Goal: Task Accomplishment & Management: Manage account settings

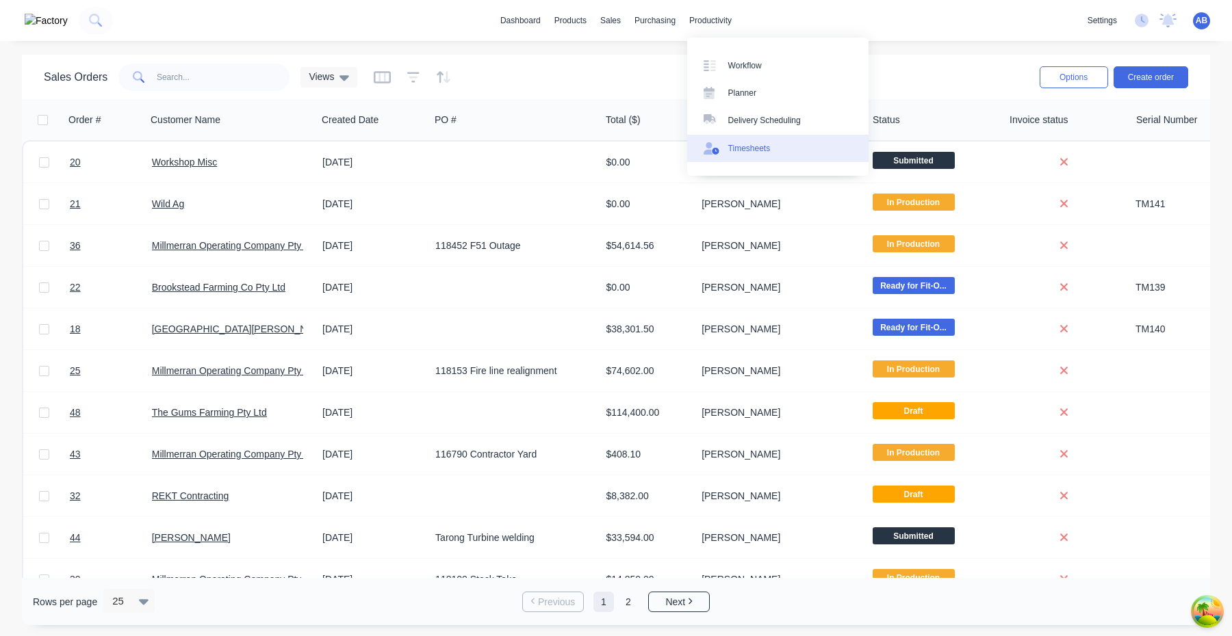
click at [733, 140] on link "Timesheets" at bounding box center [777, 148] width 181 height 27
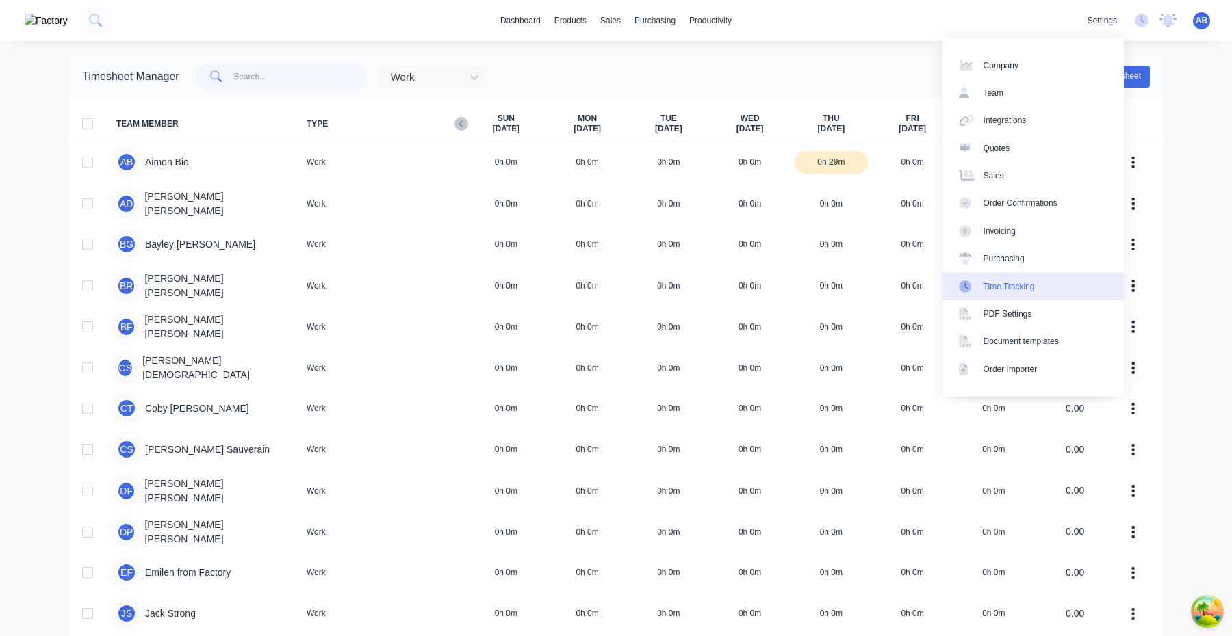
click at [1033, 287] on div "Time Tracking" at bounding box center [1008, 287] width 51 height 12
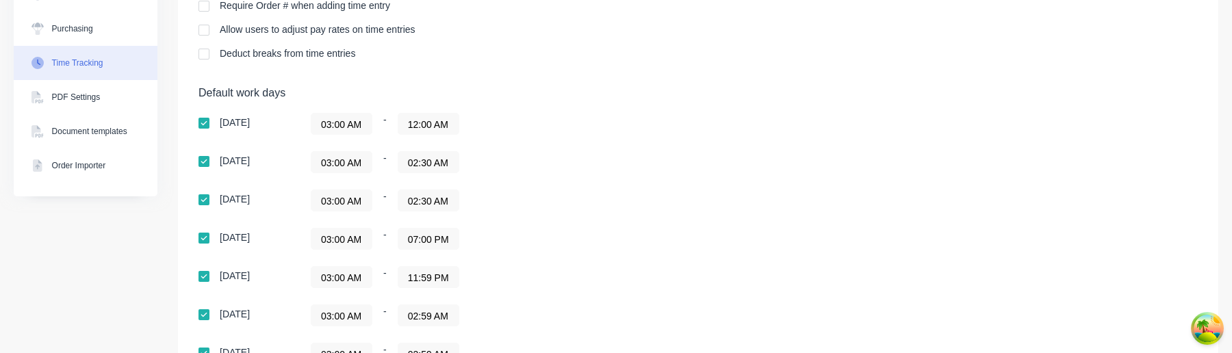
scroll to position [218, 0]
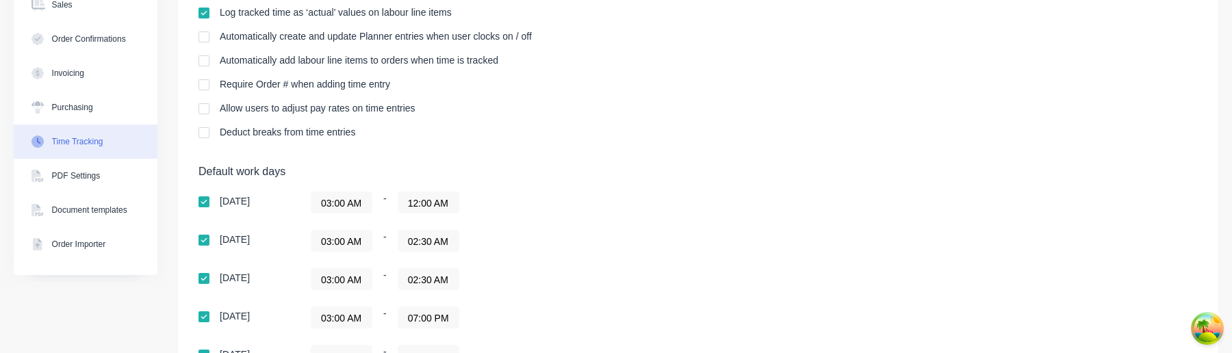
click at [364, 205] on input "03:00 AM" at bounding box center [341, 202] width 60 height 21
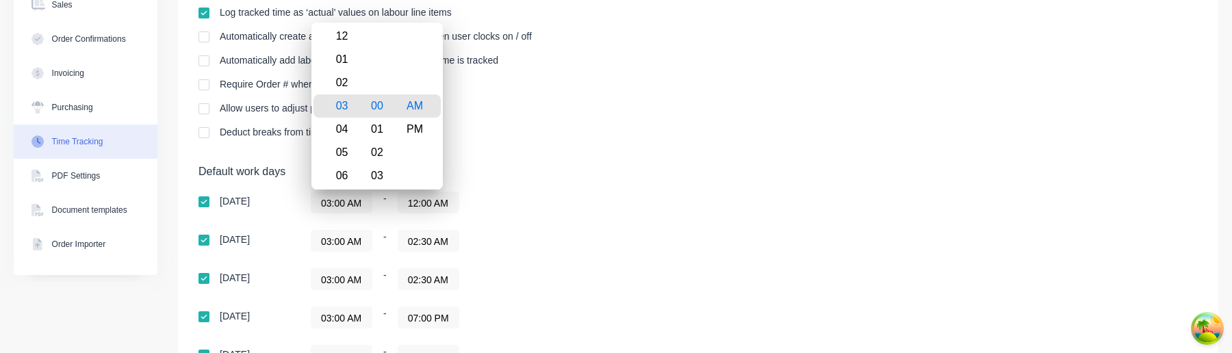
click at [555, 211] on div "03:00 AM - 12:00 AM" at bounding box center [482, 203] width 342 height 22
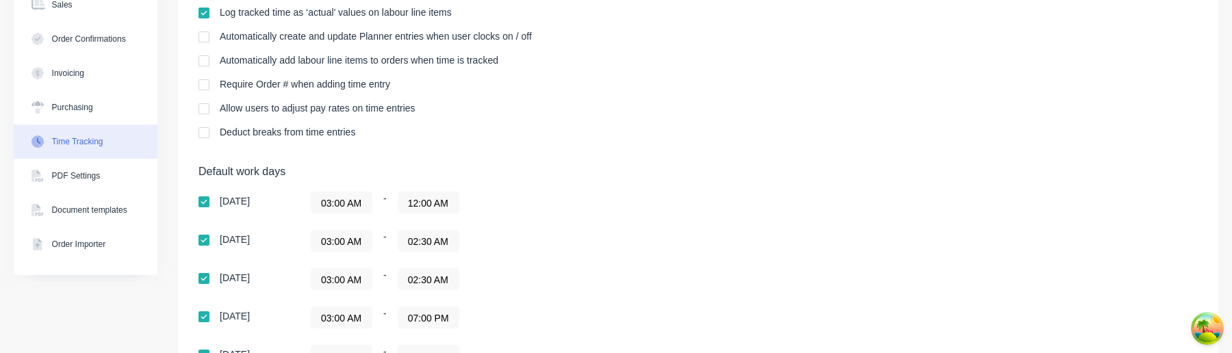
scroll to position [0, 0]
click at [361, 207] on input "03:00 AM" at bounding box center [341, 202] width 60 height 21
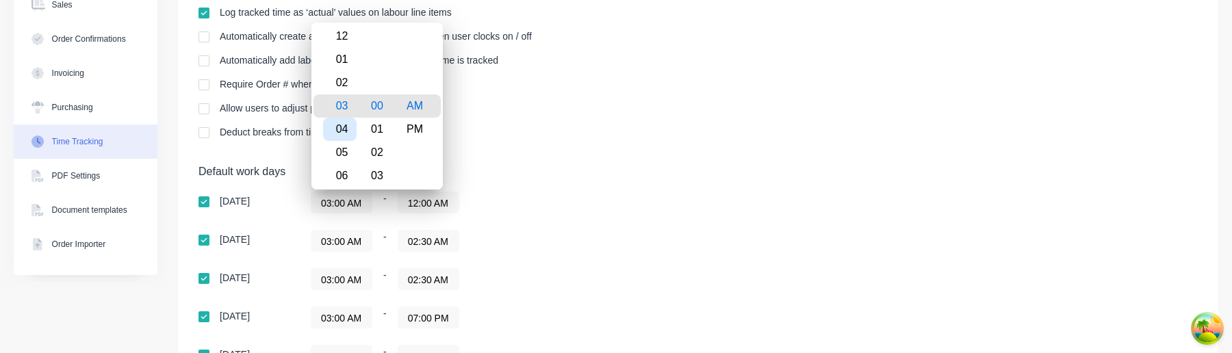
click at [344, 135] on div "04" at bounding box center [340, 129] width 34 height 23
click at [343, 132] on div "05" at bounding box center [340, 129] width 34 height 23
type input "05:00 AM"
click at [563, 181] on div "Default work days Sunday 05:00 AM - 12:00 AM Monday 03:00 AM - 02:30 AM Tuesday…" at bounding box center [697, 312] width 999 height 295
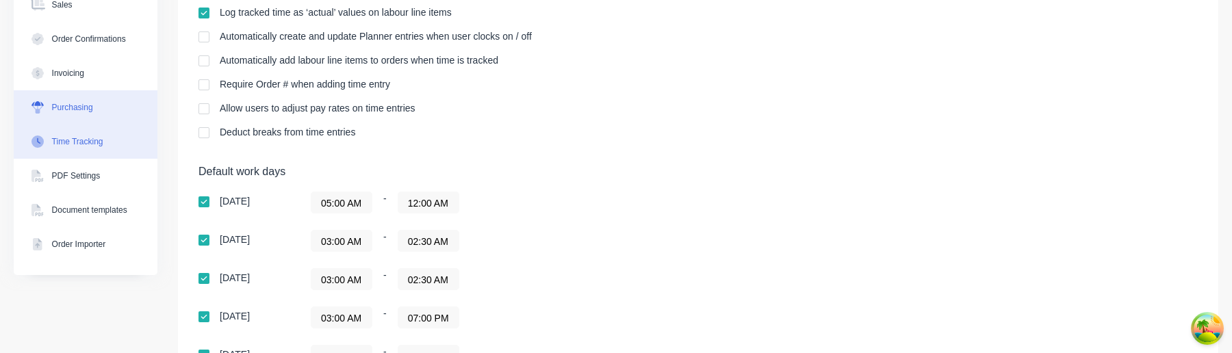
click at [93, 113] on div "Purchasing" at bounding box center [72, 107] width 41 height 12
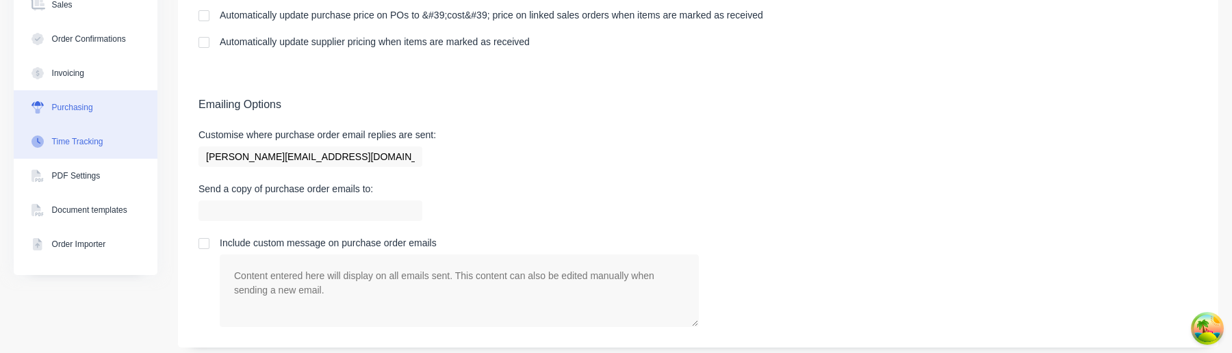
click at [102, 145] on div "Time Tracking" at bounding box center [77, 141] width 51 height 12
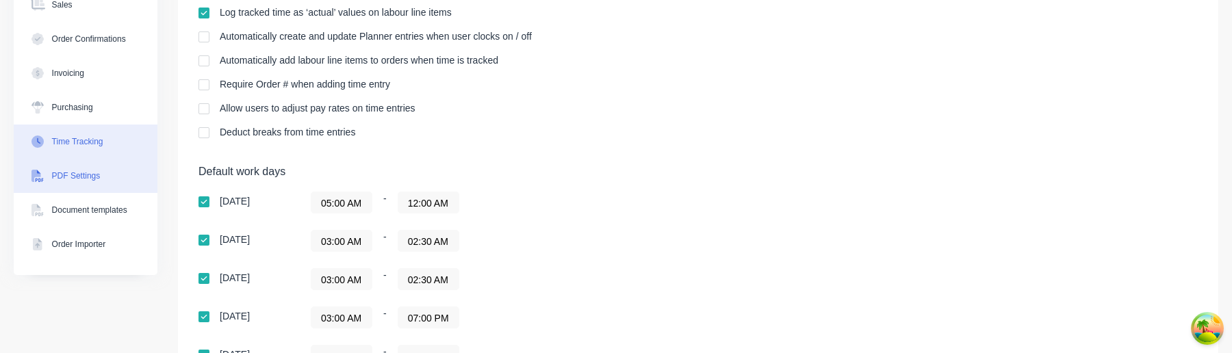
click at [98, 173] on div "PDF Settings" at bounding box center [76, 176] width 49 height 12
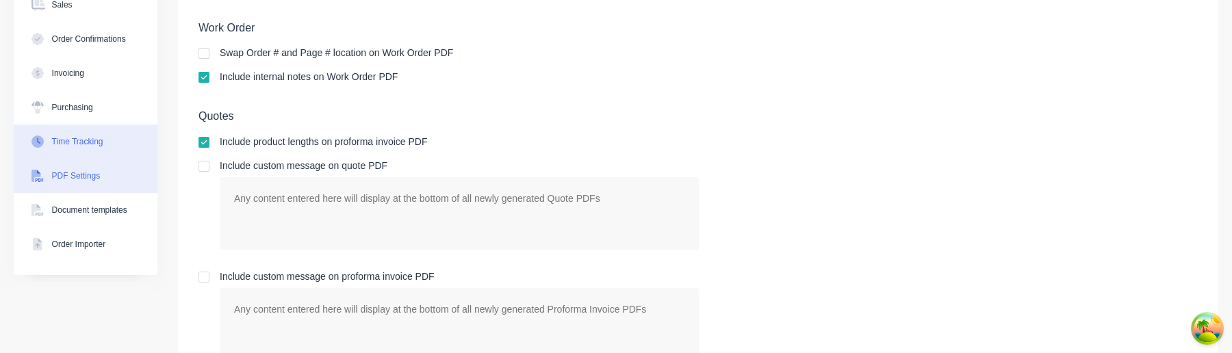
click at [98, 153] on button "Time Tracking" at bounding box center [86, 142] width 144 height 34
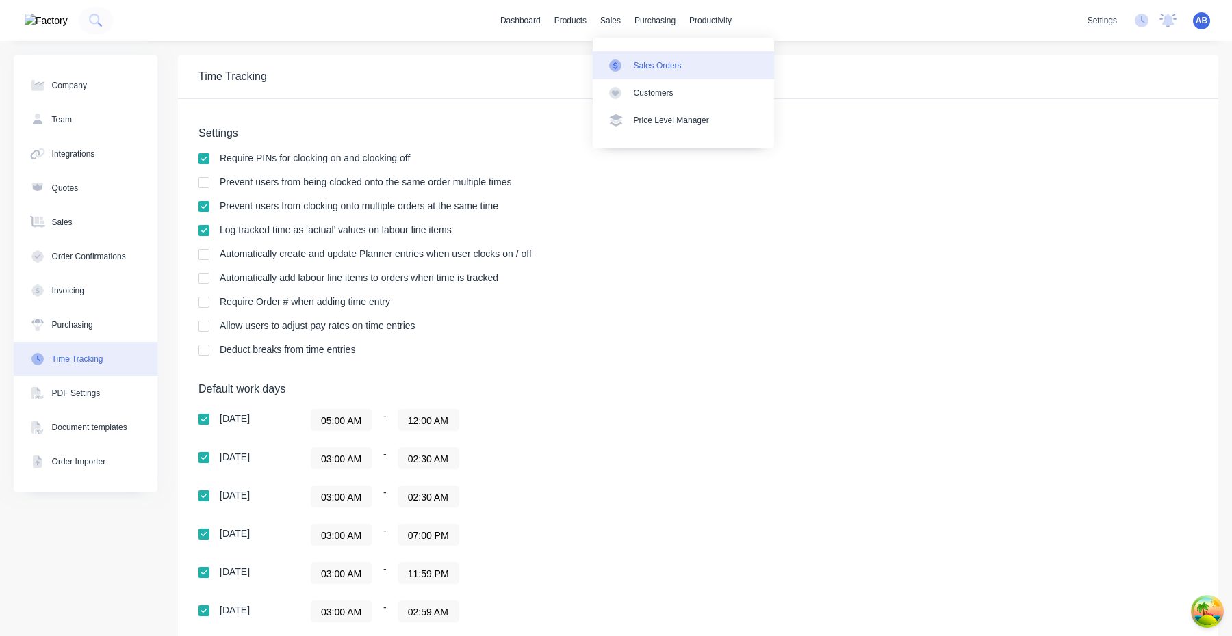
click at [627, 54] on link "Sales Orders" at bounding box center [683, 64] width 181 height 27
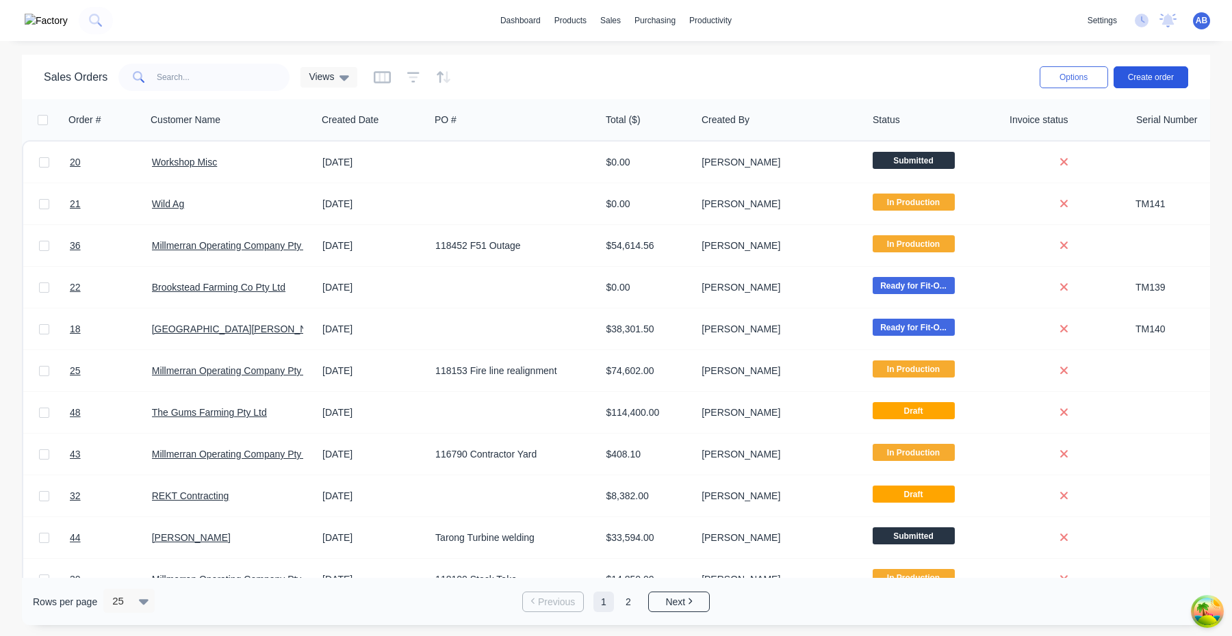
click at [1170, 76] on button "Create order" at bounding box center [1150, 77] width 75 height 22
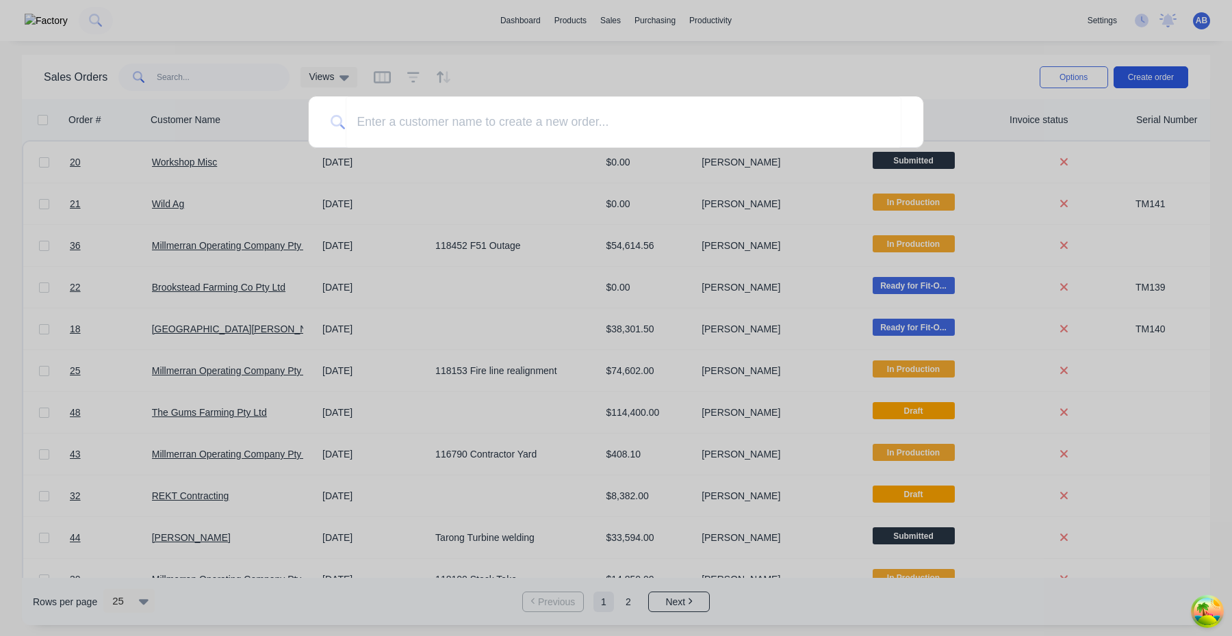
click at [1170, 76] on div at bounding box center [616, 318] width 1232 height 636
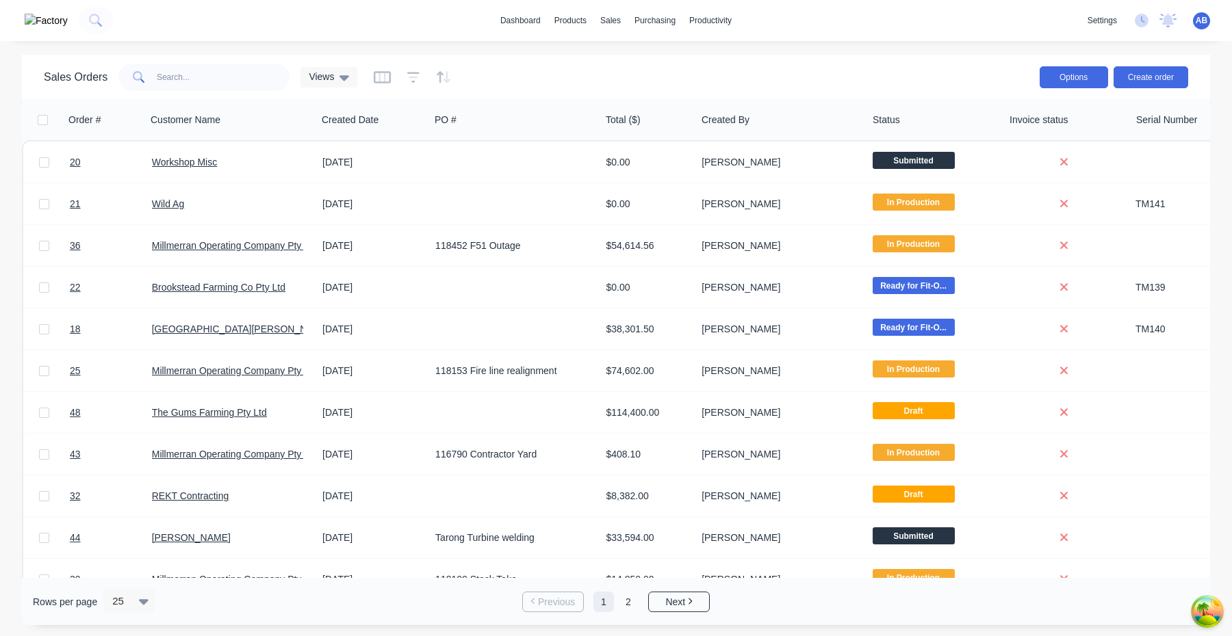
click at [1068, 76] on button "Options" at bounding box center [1073, 77] width 68 height 22
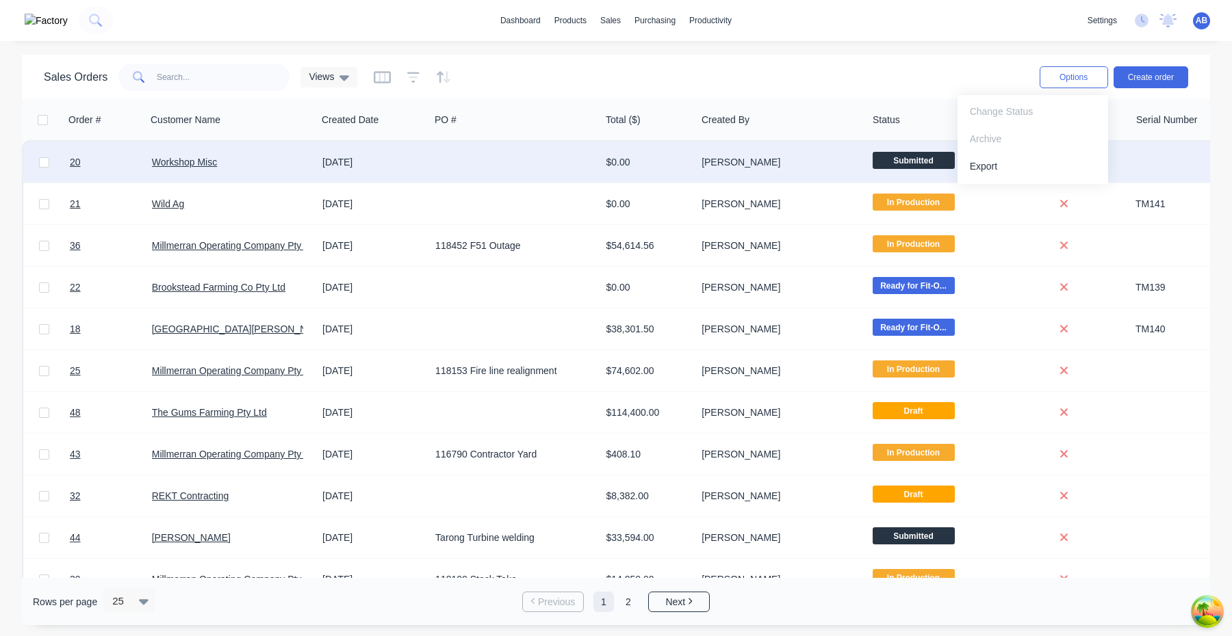
click at [193, 169] on div "Workshop Misc" at bounding box center [231, 162] width 170 height 41
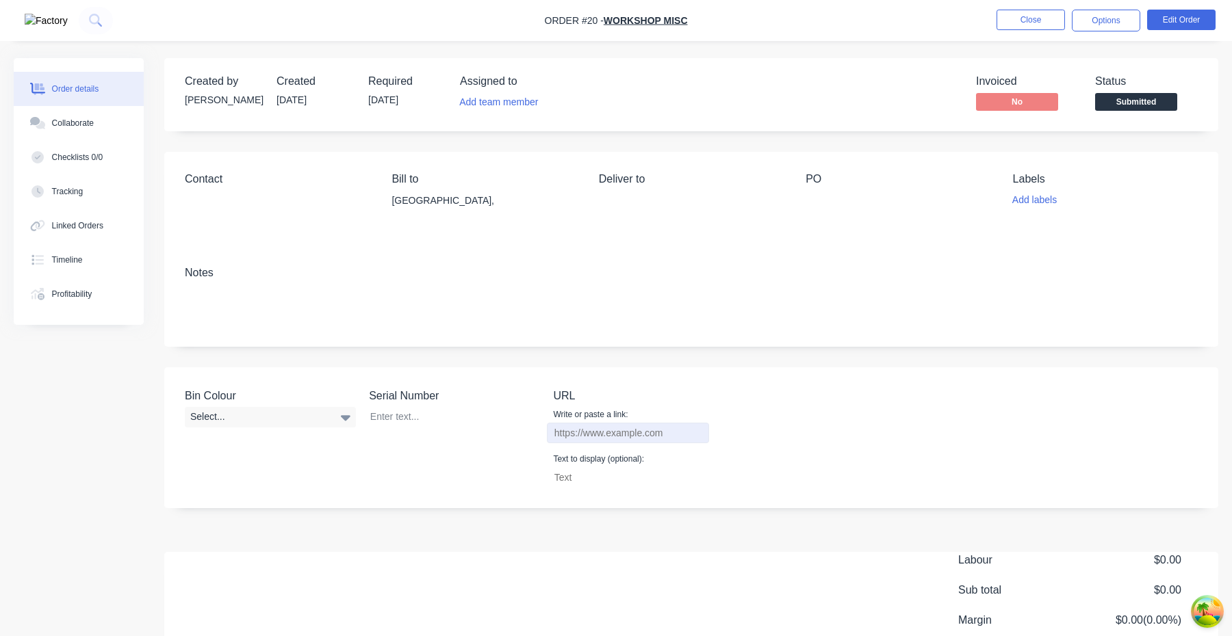
scroll to position [116, 0]
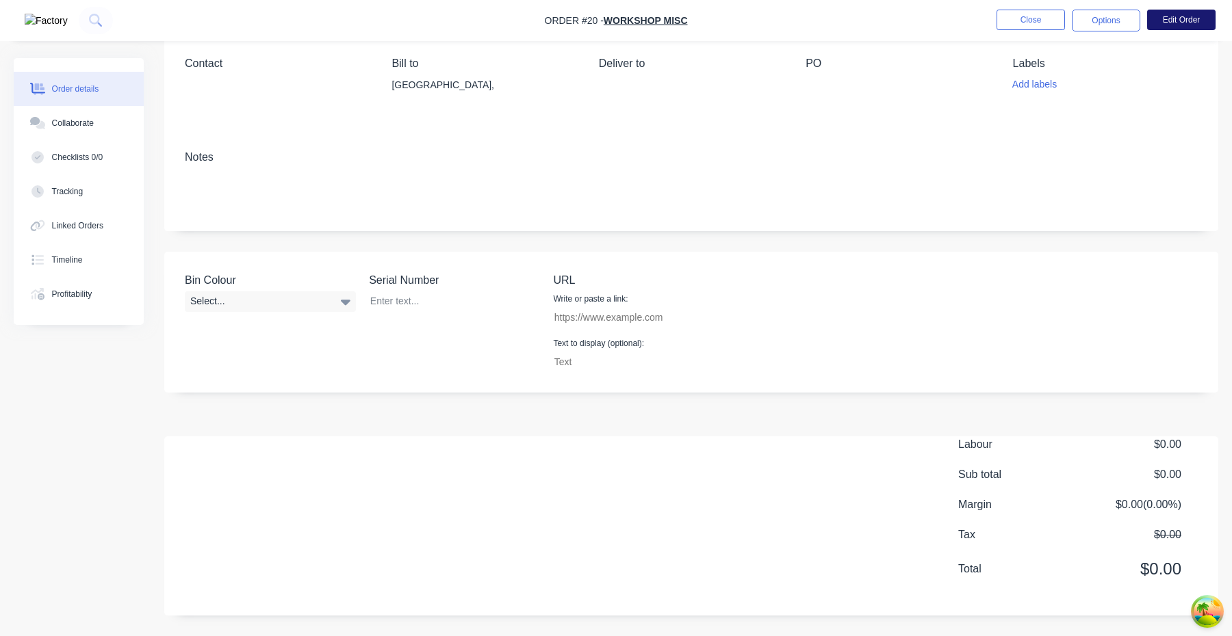
click at [1184, 26] on button "Edit Order" at bounding box center [1181, 20] width 68 height 21
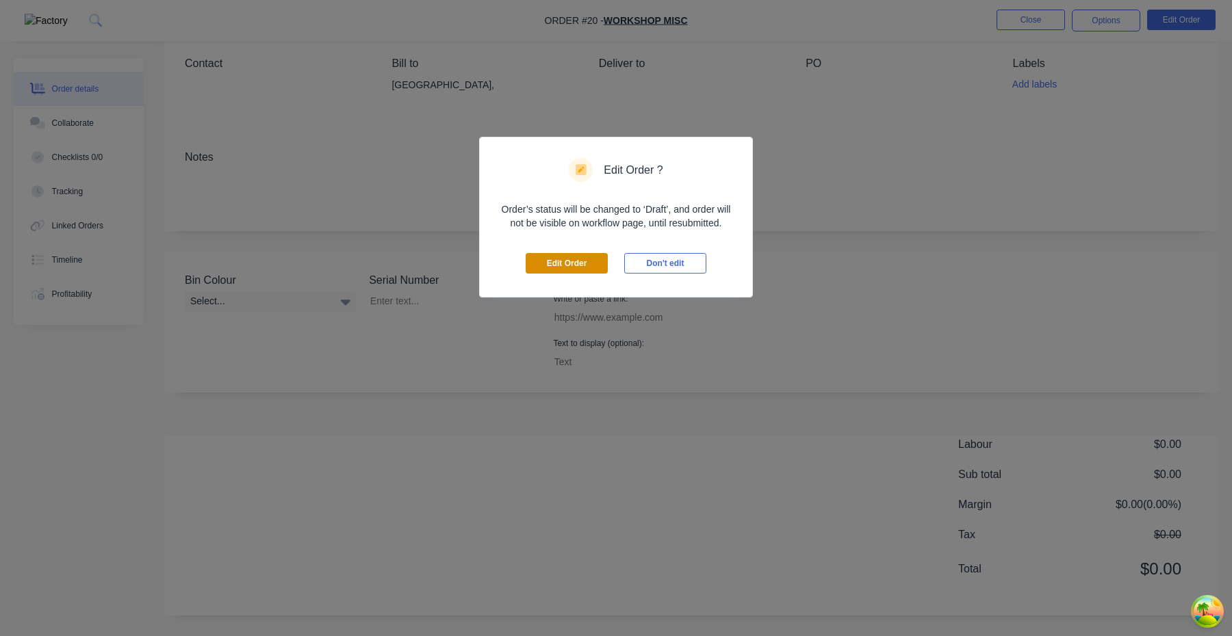
click at [572, 263] on button "Edit Order" at bounding box center [567, 263] width 82 height 21
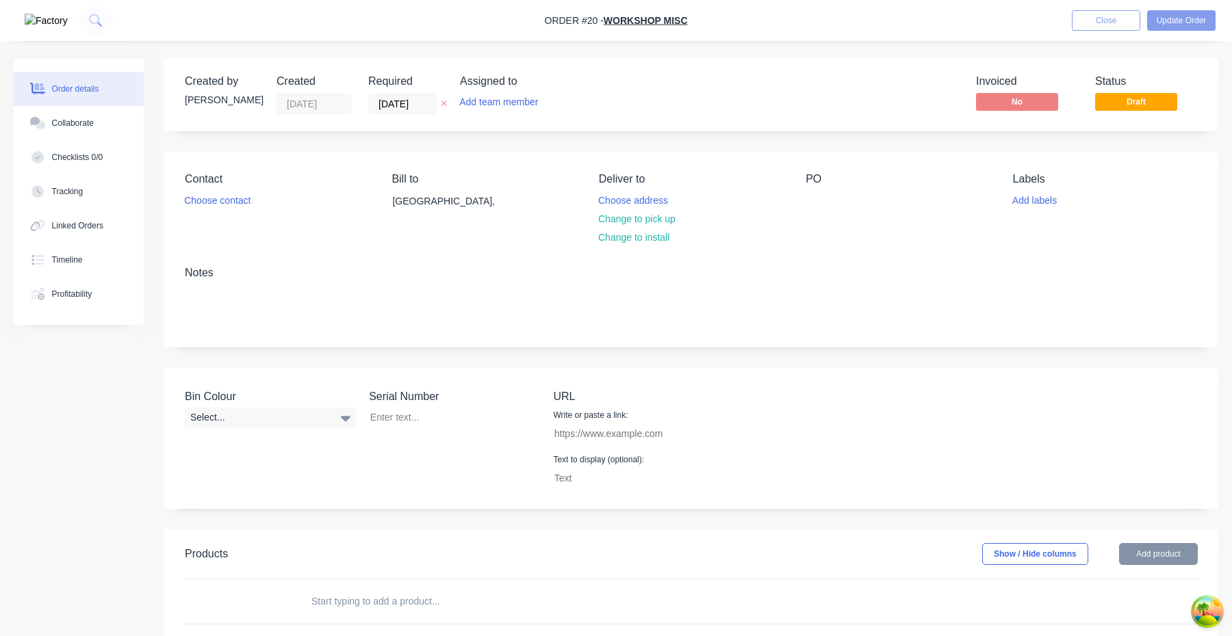
scroll to position [338, 0]
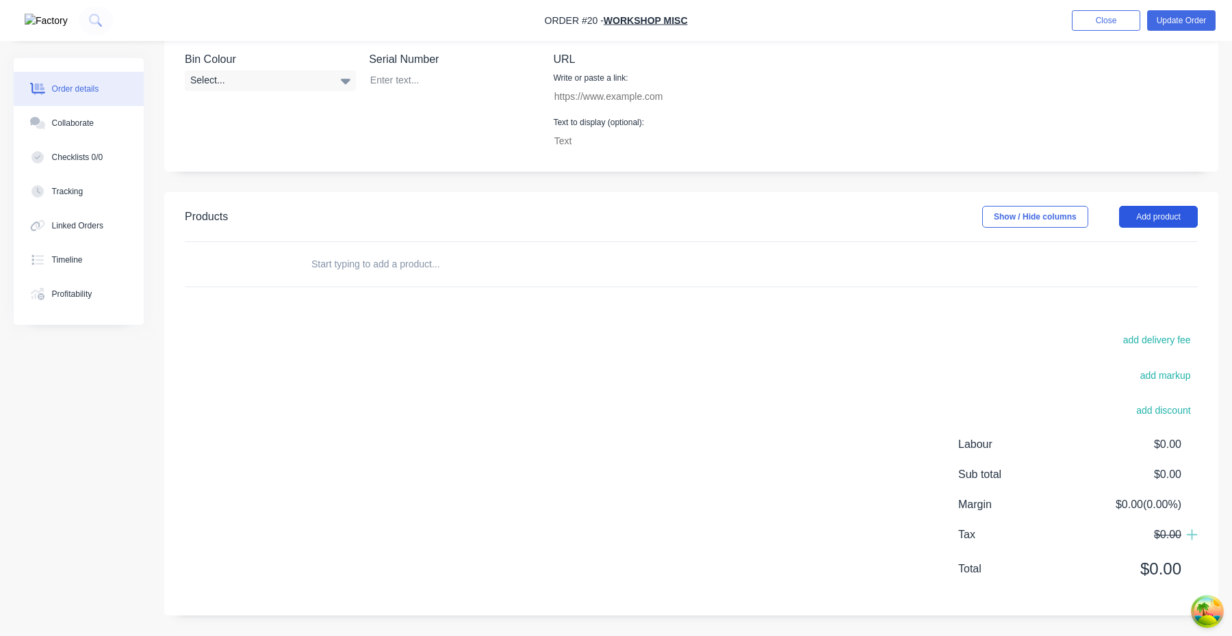
click at [1176, 212] on button "Add product" at bounding box center [1158, 217] width 79 height 22
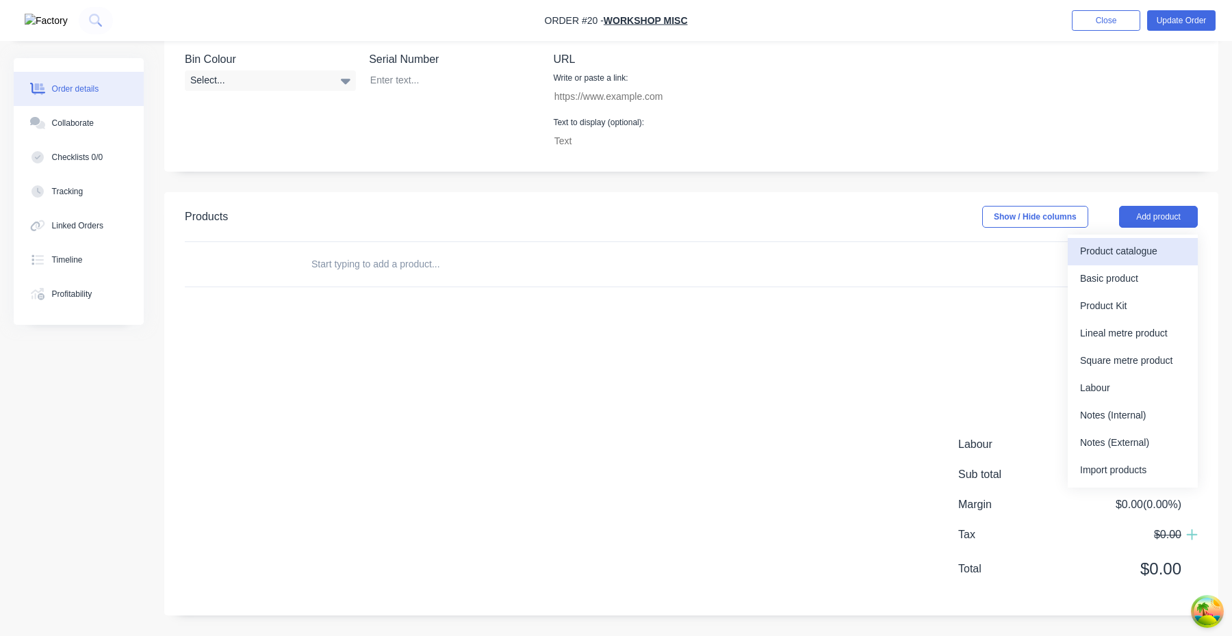
click at [1136, 255] on div "Product catalogue" at bounding box center [1132, 252] width 105 height 20
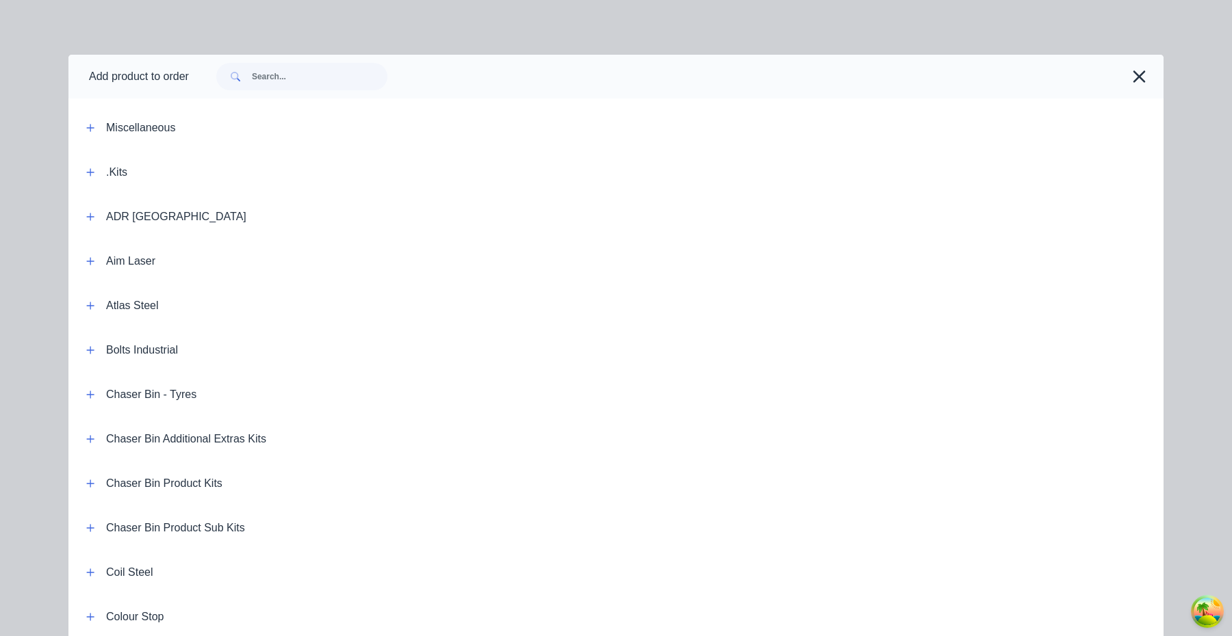
click at [252, 82] on span at bounding box center [234, 76] width 36 height 27
click at [286, 79] on input "text" at bounding box center [319, 76] width 135 height 27
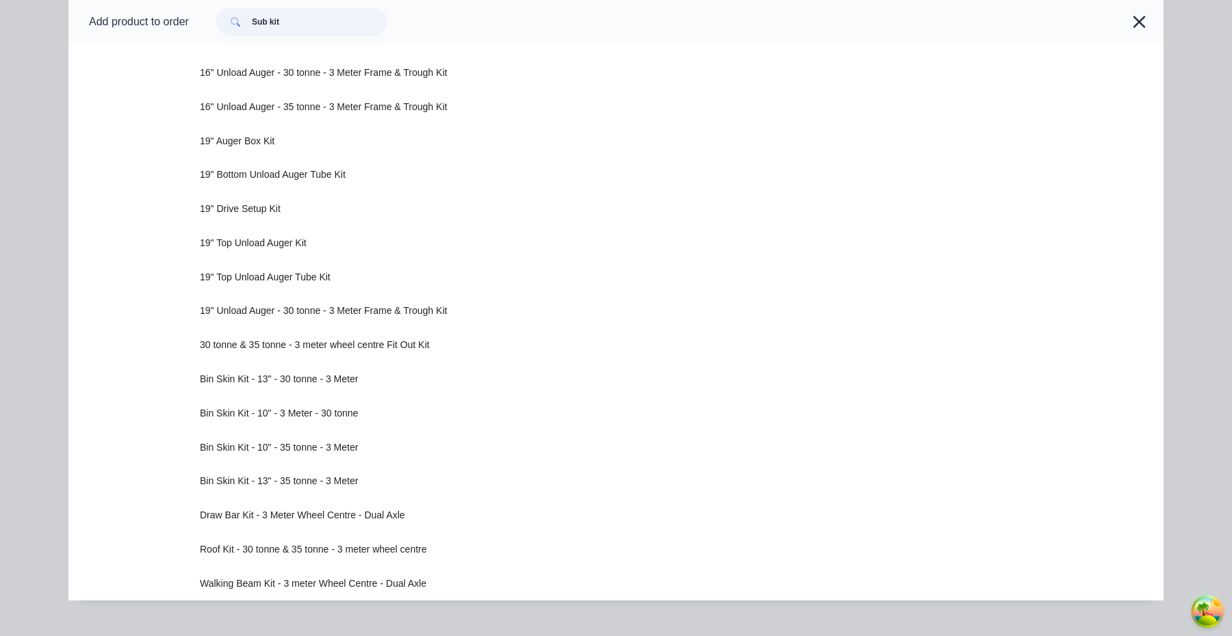
scroll to position [538, 0]
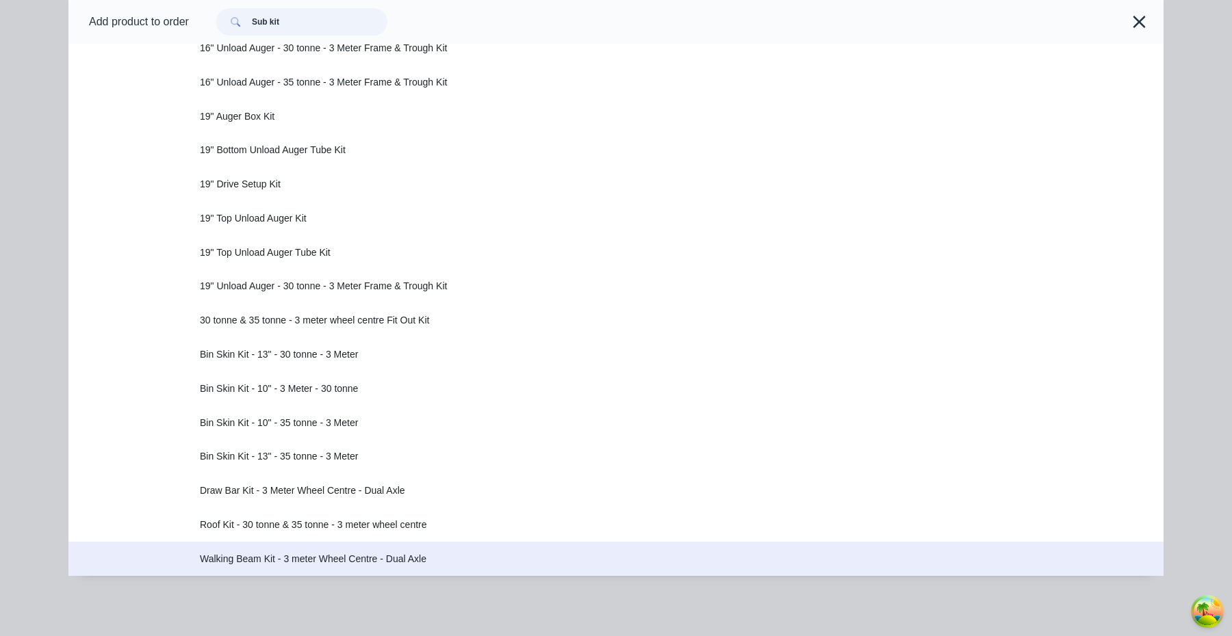
type input "Sub kit"
click at [305, 560] on span "Walking Beam Kit - 3 meter Wheel Centre - Dual Axle" at bounding box center [585, 559] width 770 height 14
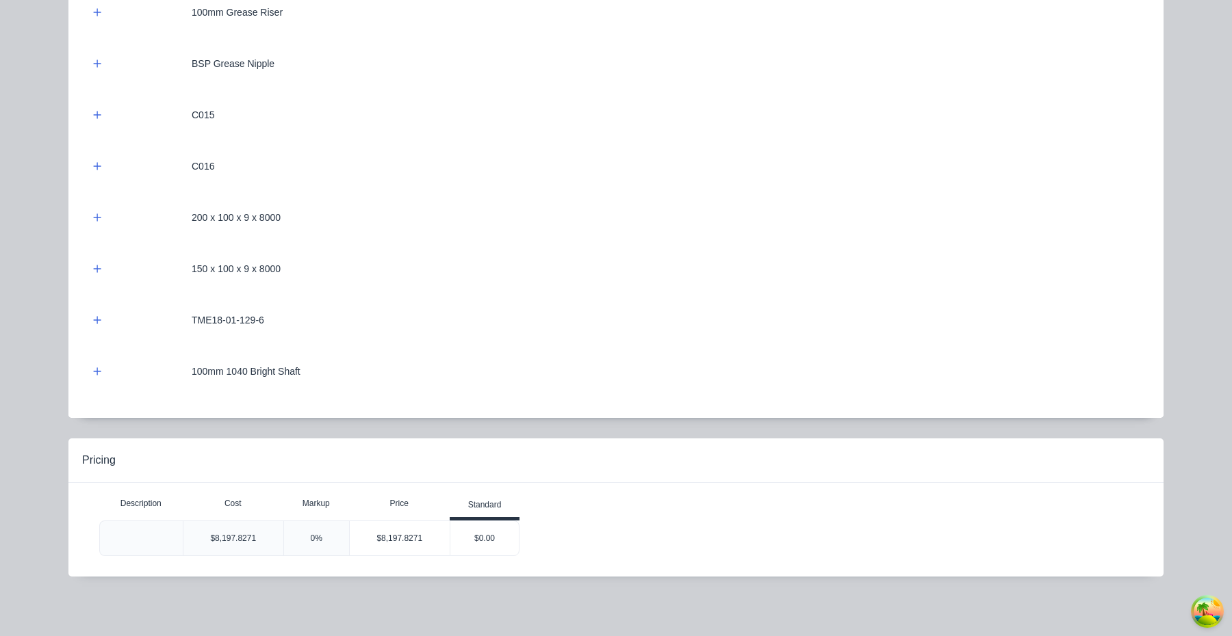
scroll to position [358, 0]
click at [438, 545] on div "$8,197.8271" at bounding box center [400, 538] width 101 height 34
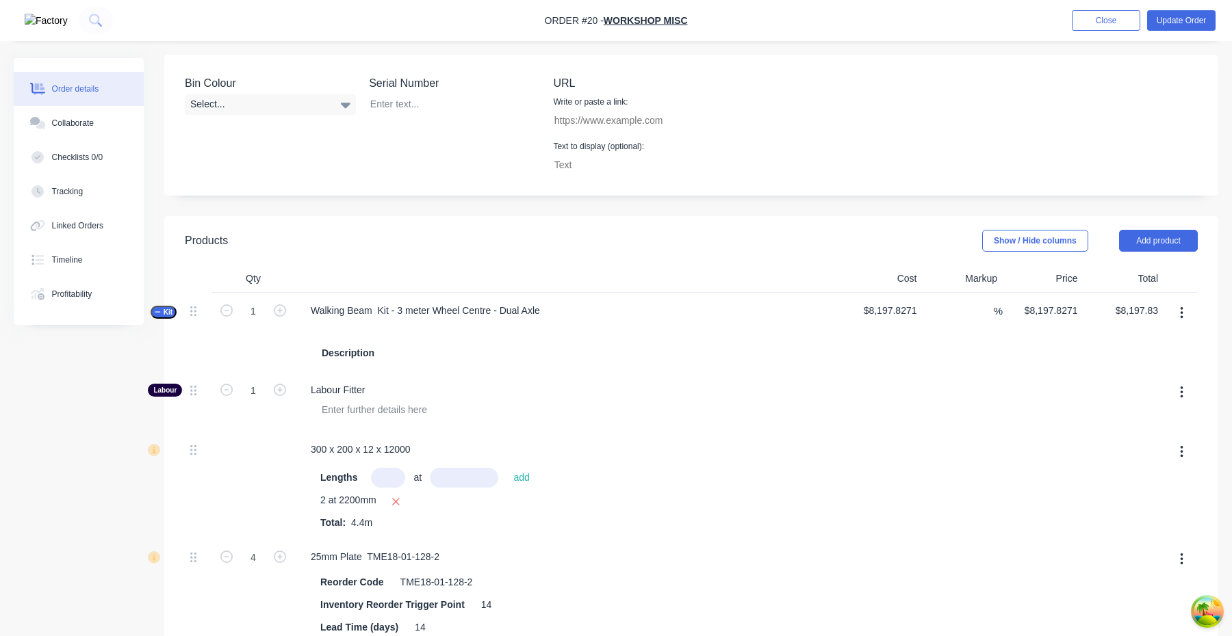
scroll to position [0, 0]
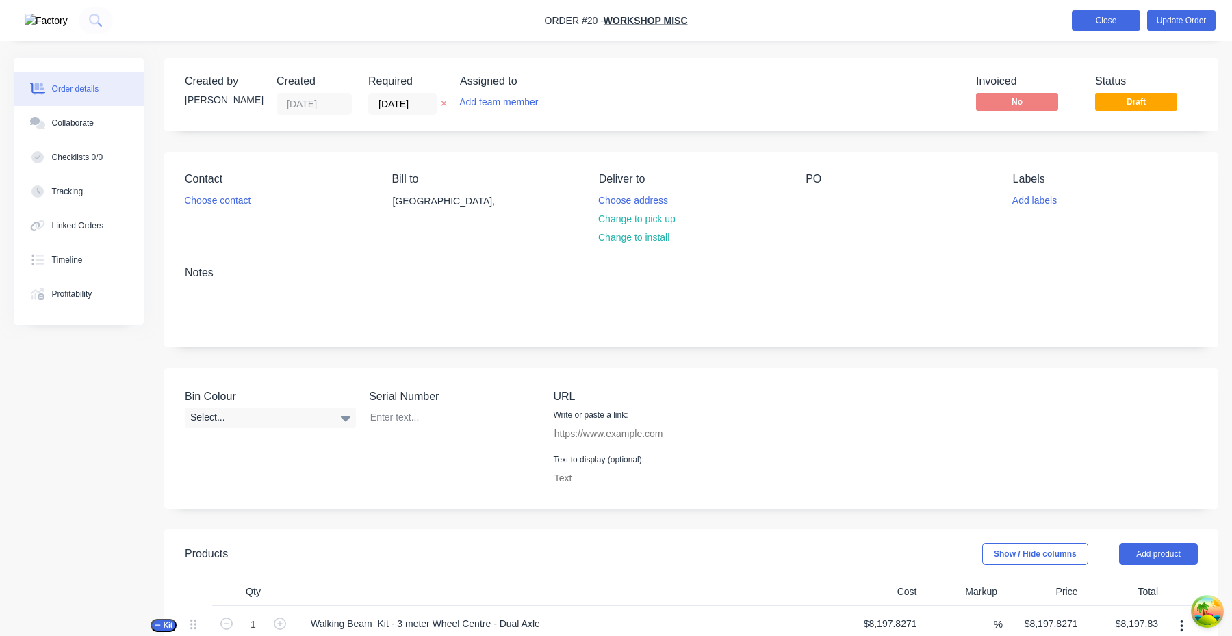
click at [1118, 29] on button "Close" at bounding box center [1106, 20] width 68 height 21
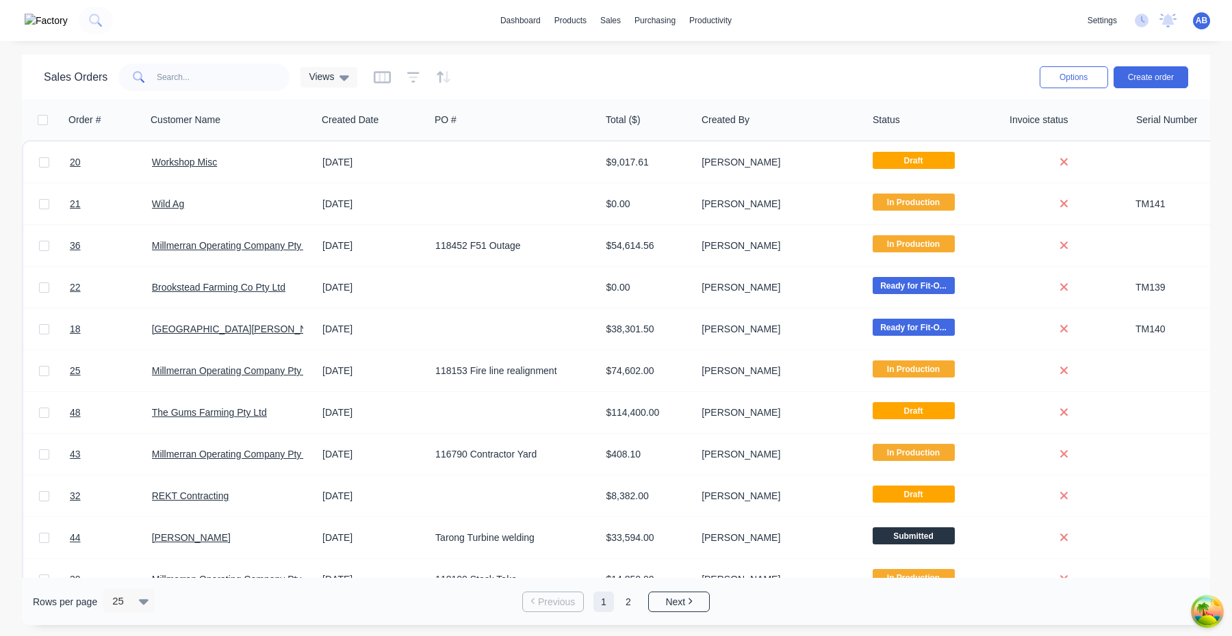
click at [1206, 19] on span "AB" at bounding box center [1201, 20] width 12 height 12
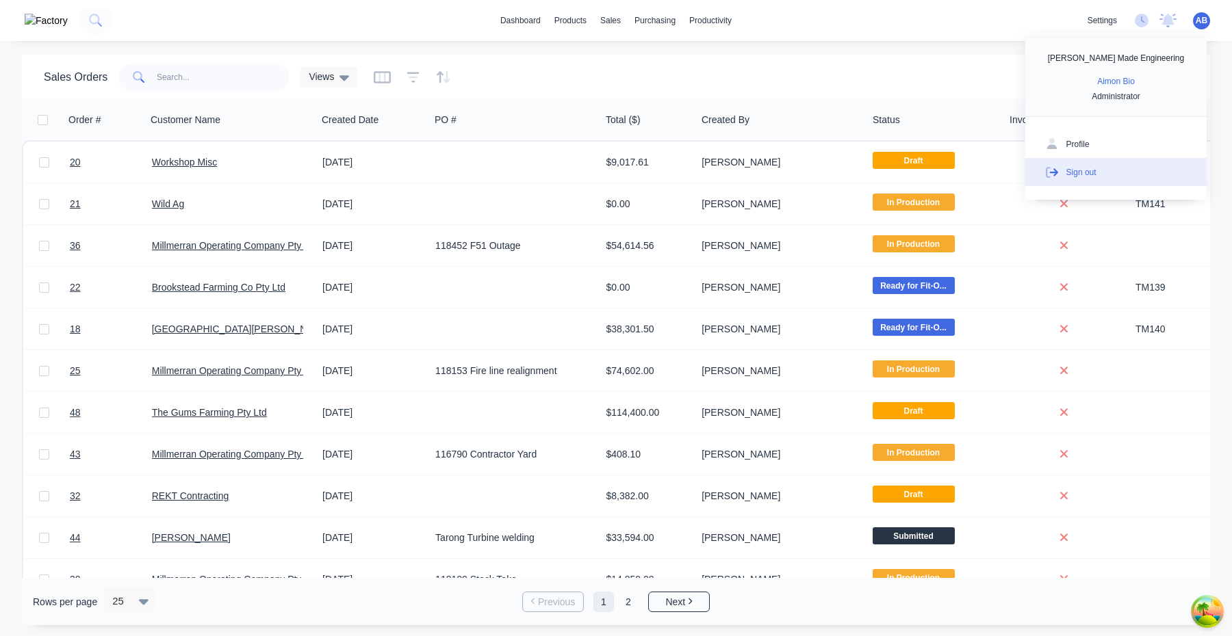
click at [1145, 172] on button "Sign out" at bounding box center [1115, 171] width 181 height 27
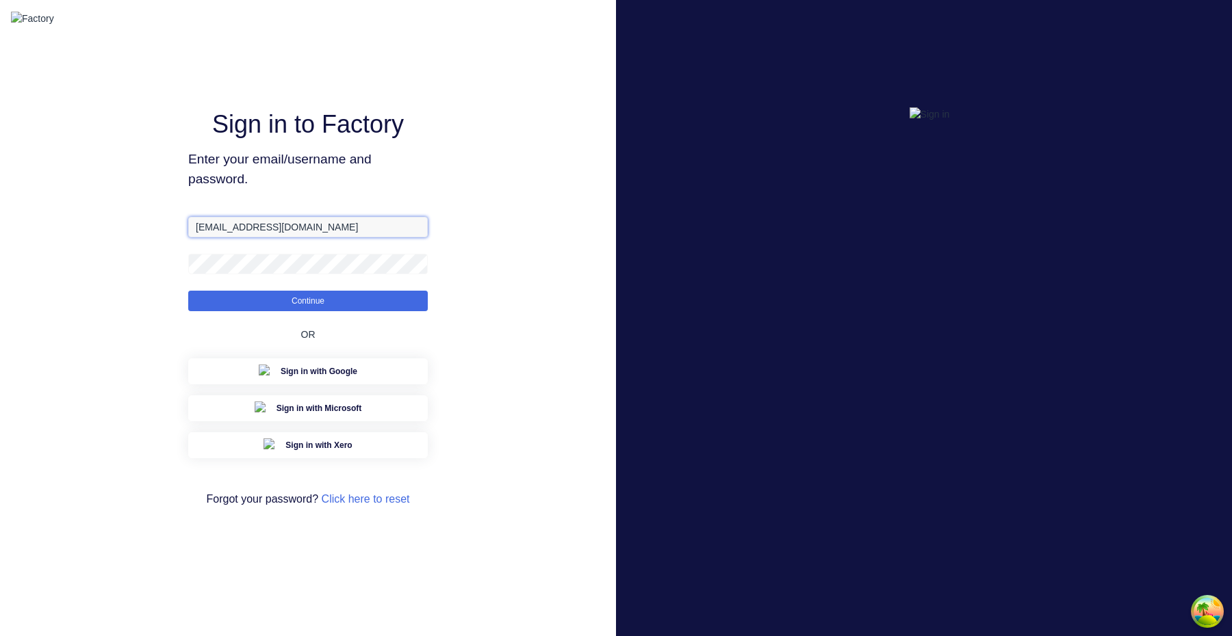
click at [393, 233] on input "[EMAIL_ADDRESS][DOMAIN_NAME]" at bounding box center [307, 227] width 239 height 21
paste input "+1"
type input "[EMAIL_ADDRESS][DOMAIN_NAME]"
click at [188, 291] on button "Continue" at bounding box center [307, 301] width 239 height 21
